Goal: Navigation & Orientation: Find specific page/section

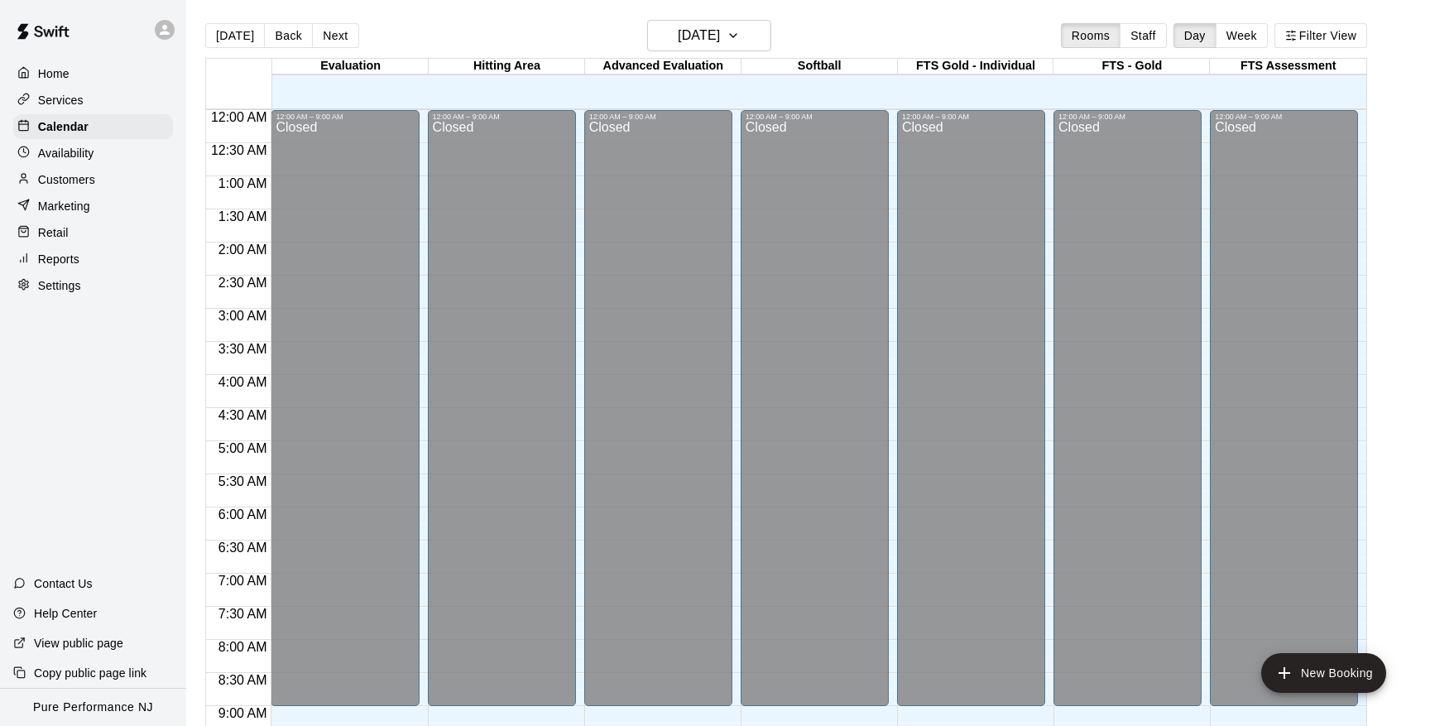
scroll to position [944, 0]
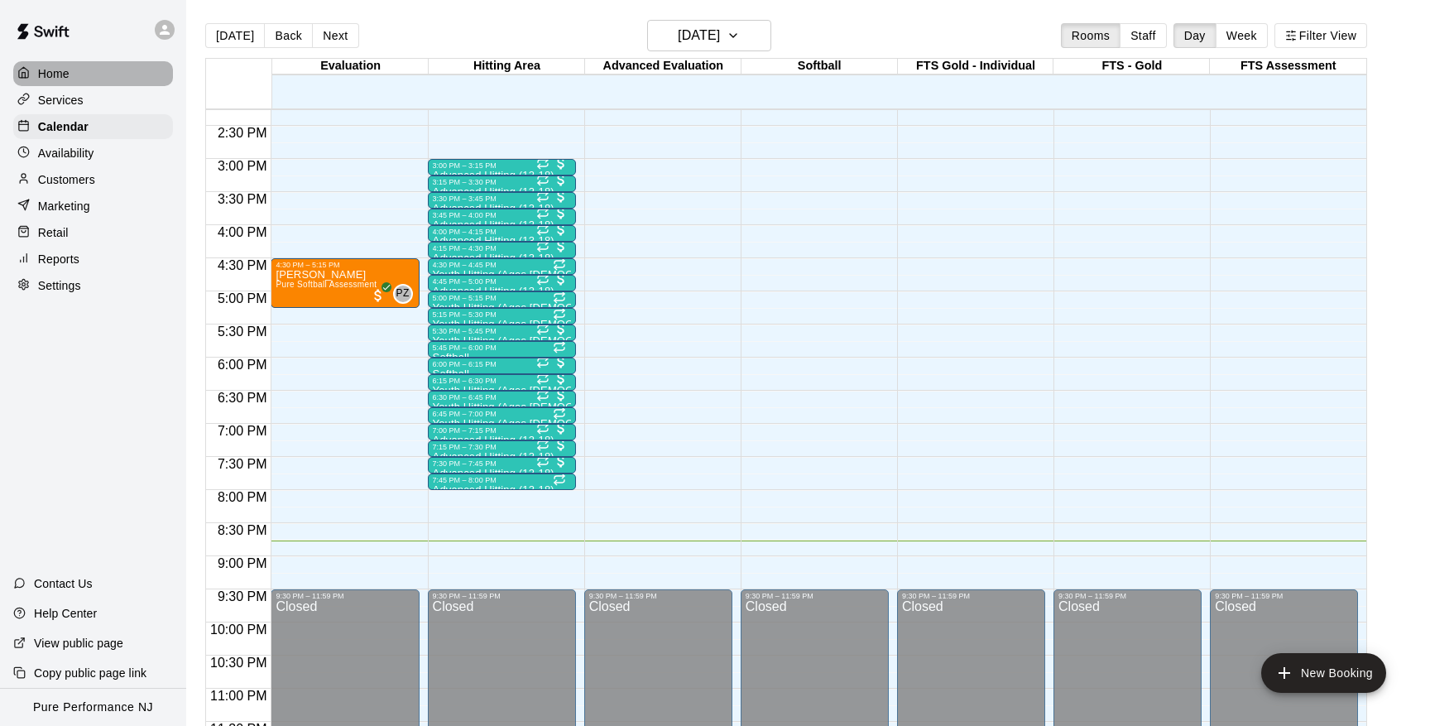
click at [63, 74] on p "Home" at bounding box center [53, 73] width 31 height 17
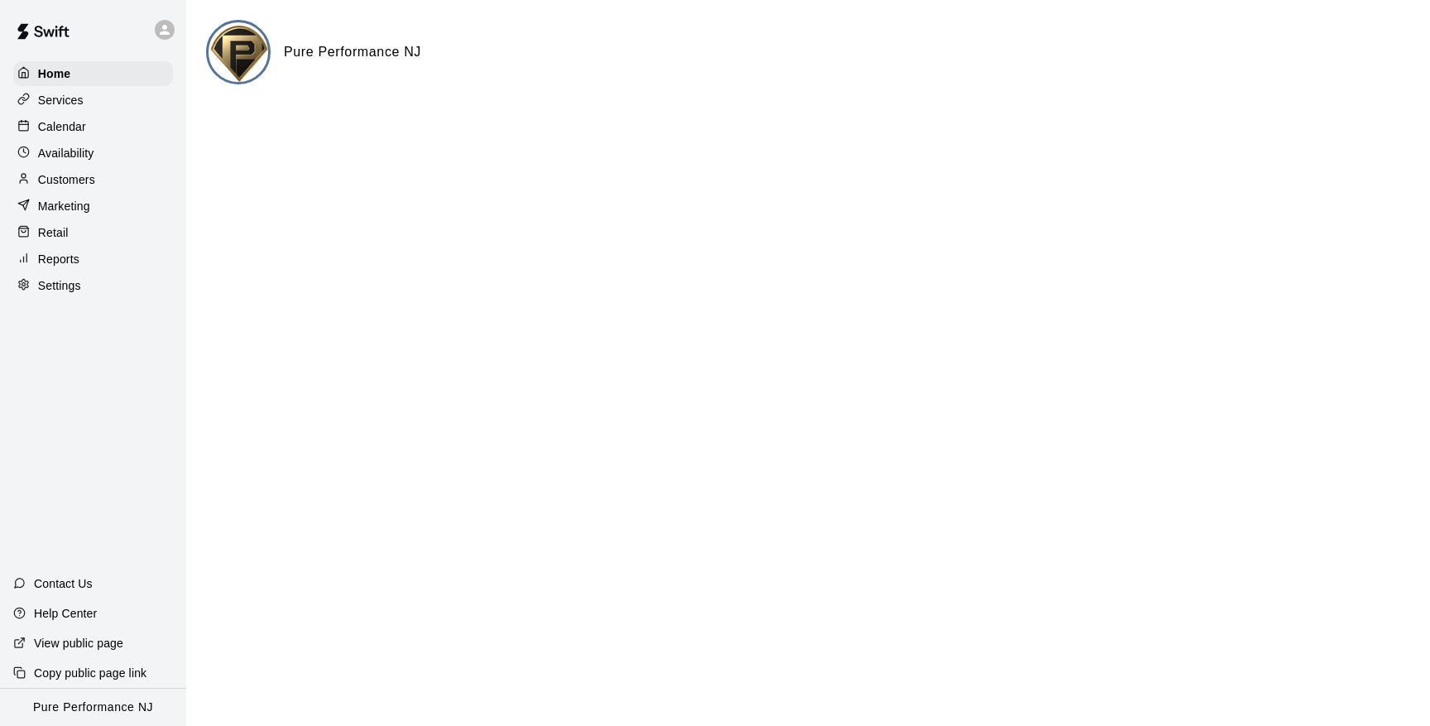
click at [64, 175] on p "Customers" at bounding box center [66, 179] width 57 height 17
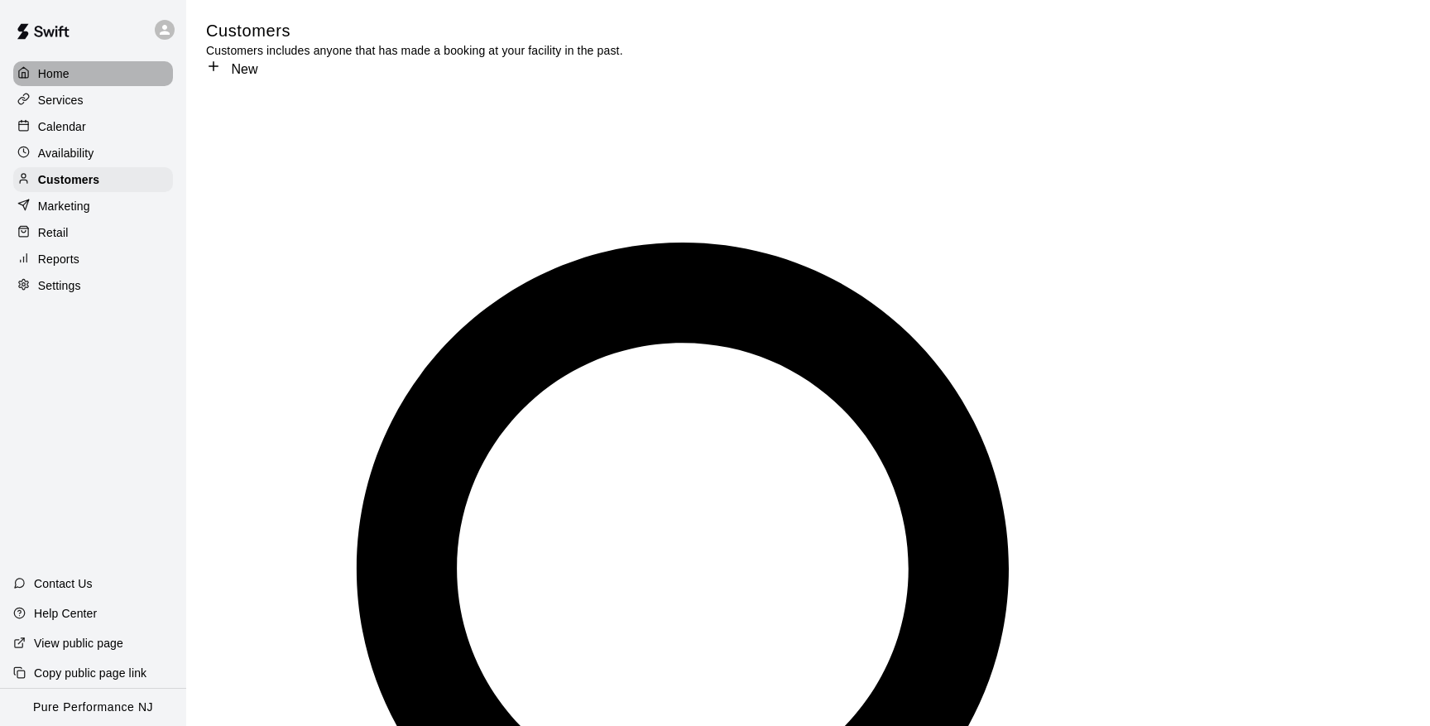
click at [67, 73] on p "Home" at bounding box center [53, 73] width 31 height 17
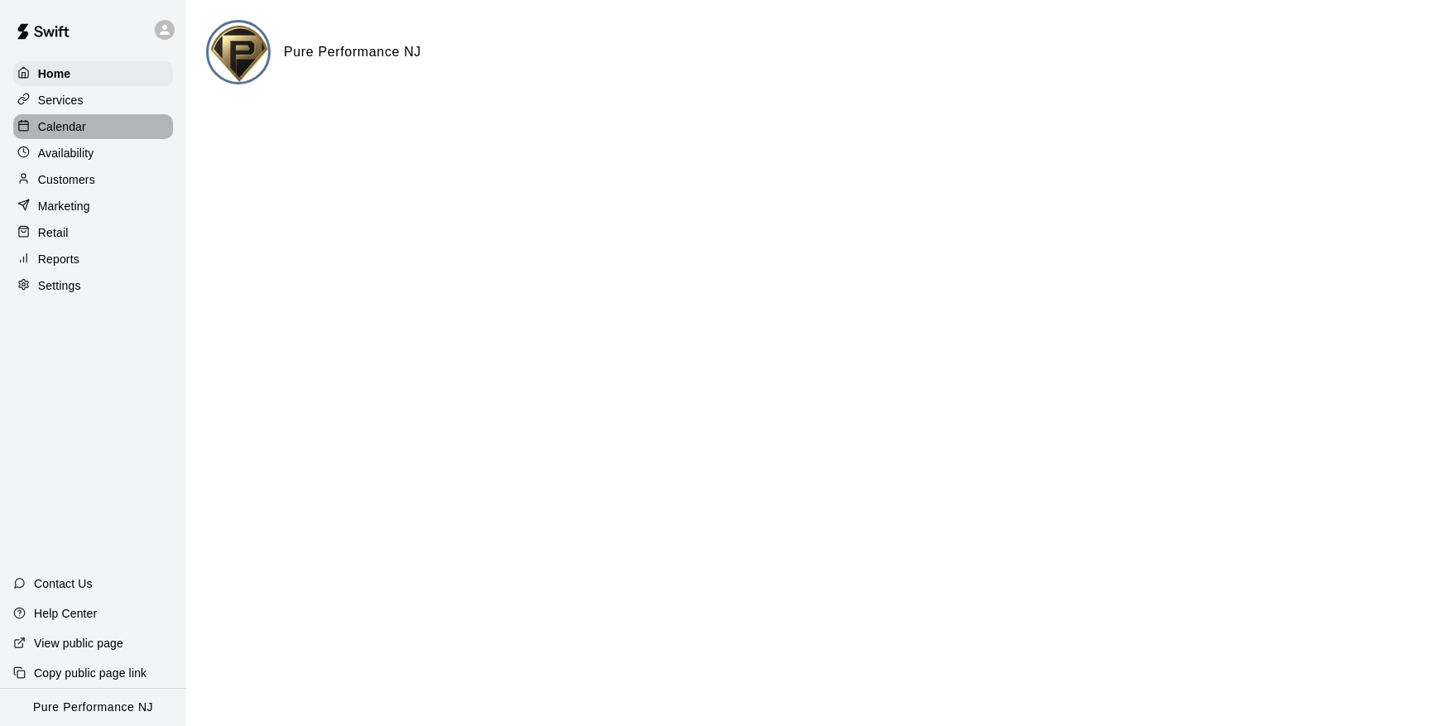
click at [65, 128] on p "Calendar" at bounding box center [62, 126] width 48 height 17
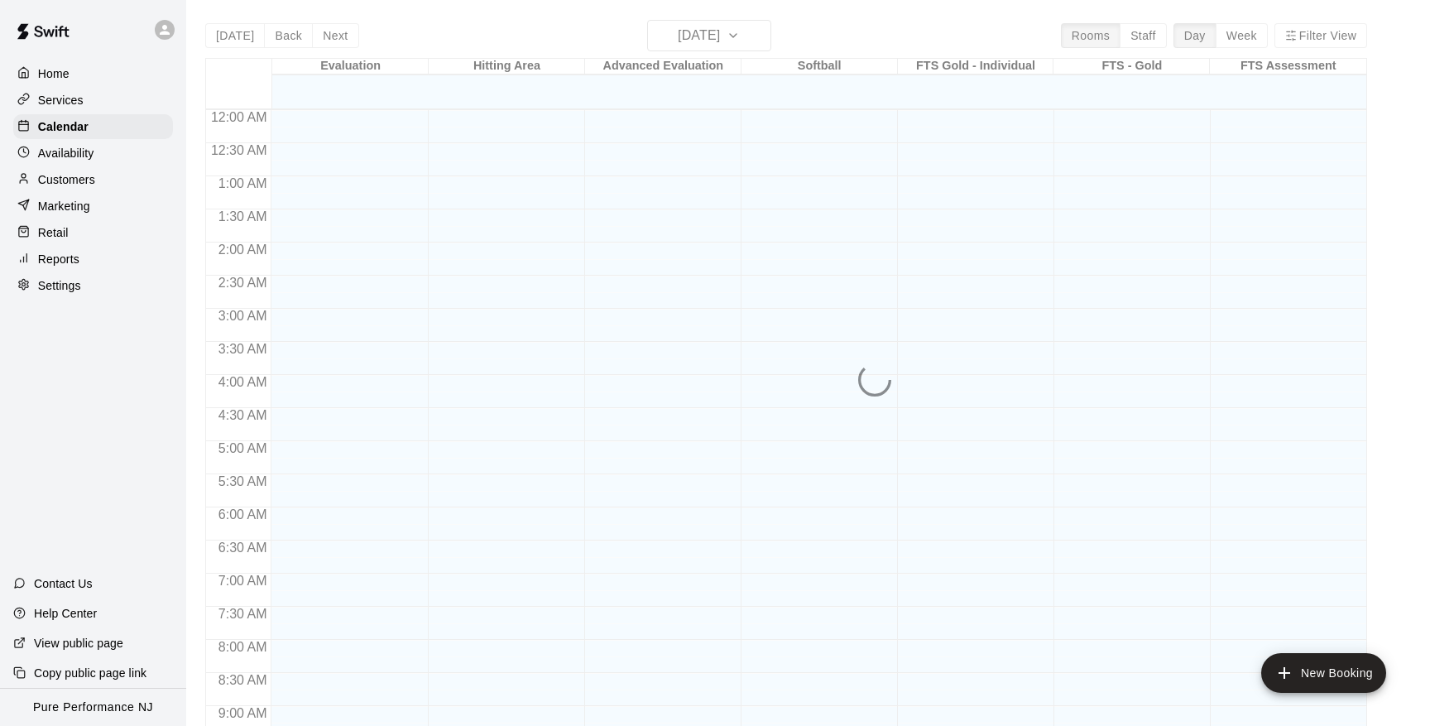
scroll to position [728, 0]
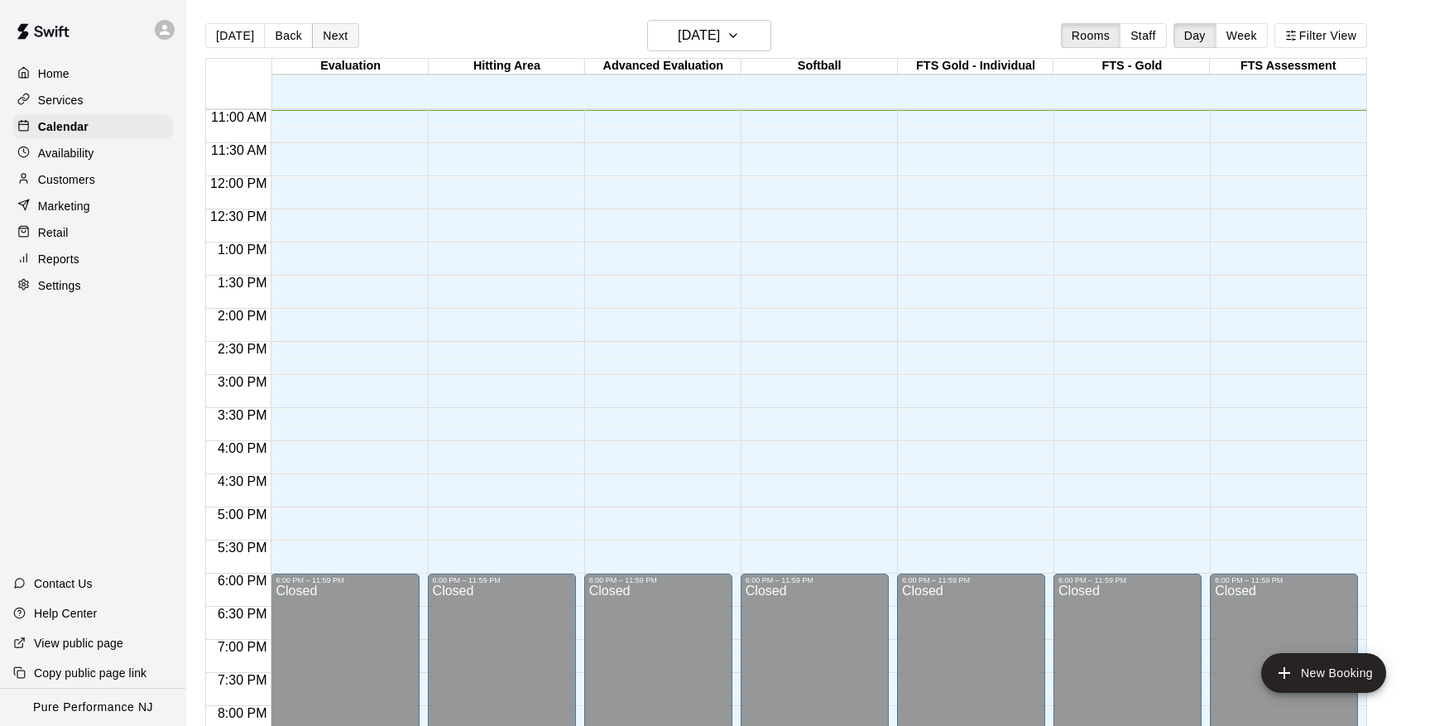
click at [334, 30] on button "Next" at bounding box center [335, 35] width 46 height 25
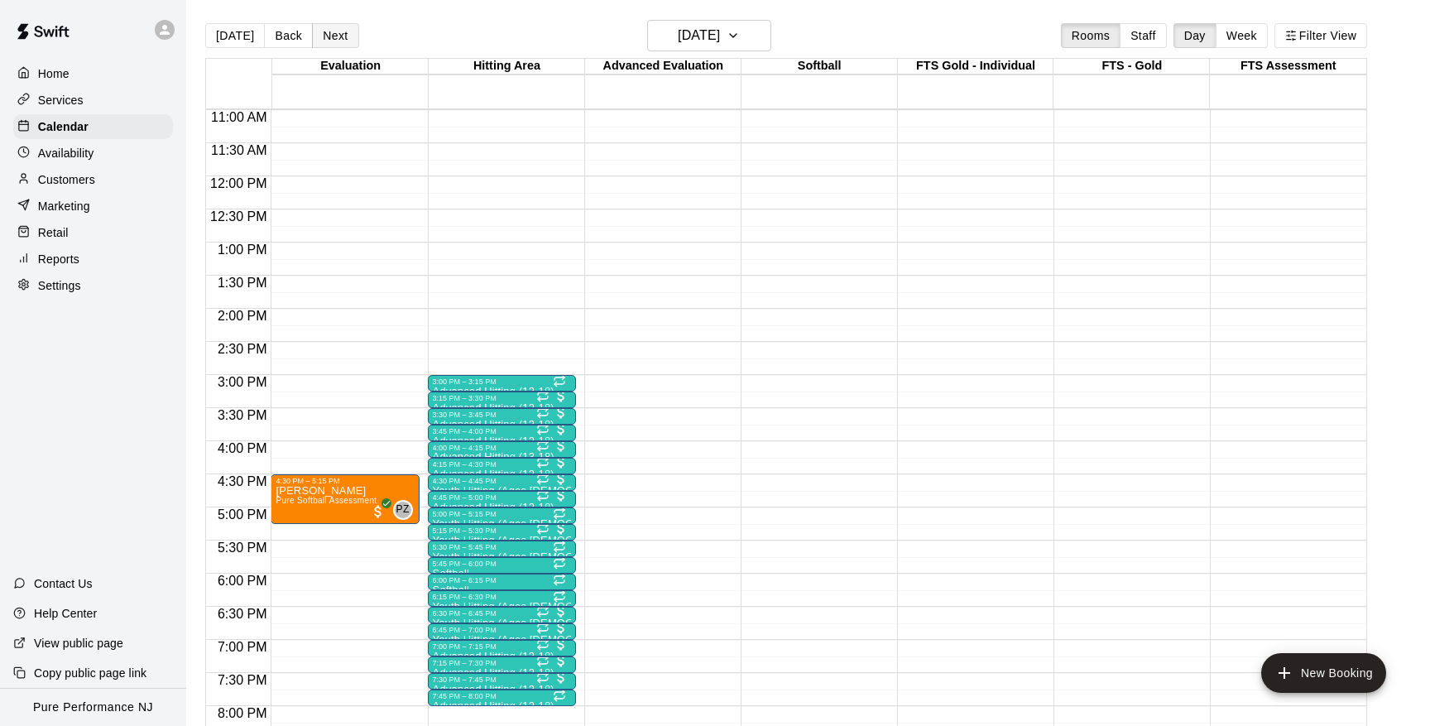
click at [339, 30] on button "Next" at bounding box center [335, 35] width 46 height 25
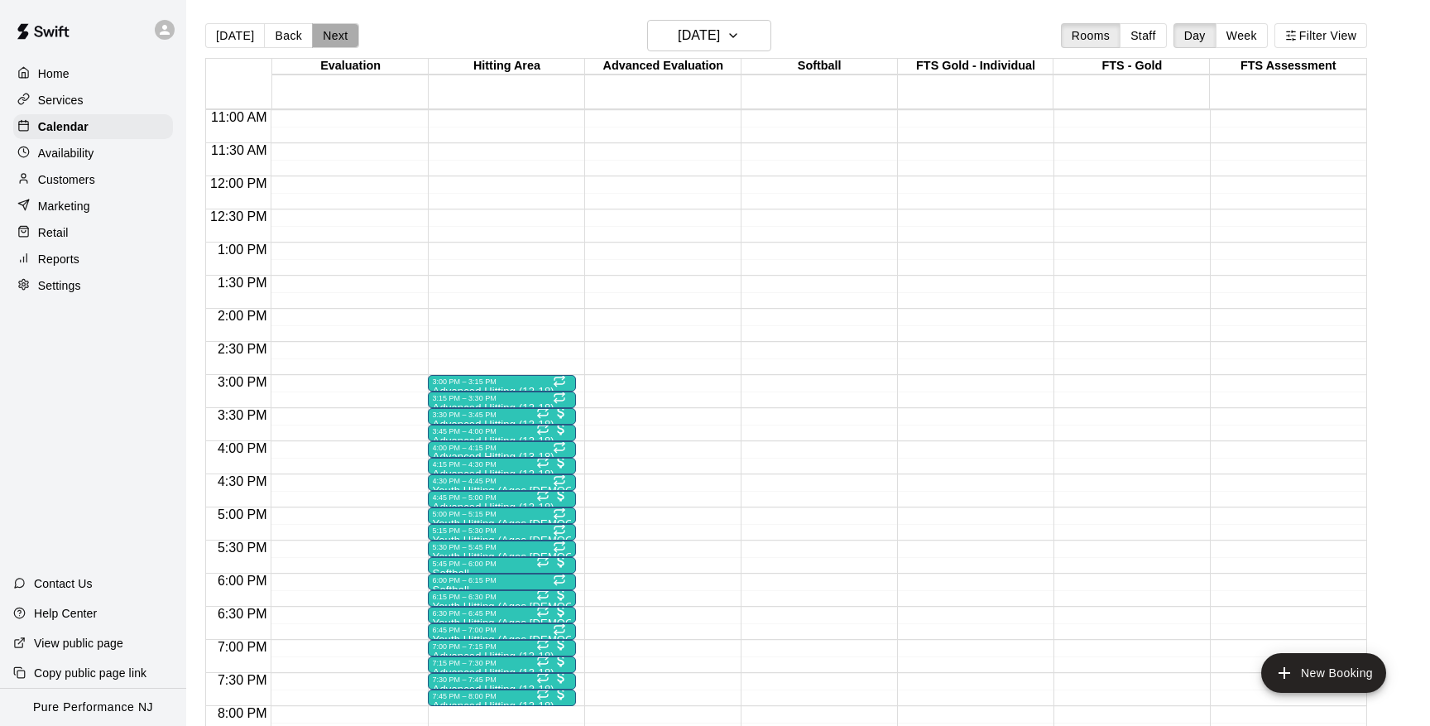
click at [339, 30] on button "Next" at bounding box center [335, 35] width 46 height 25
